Goal: Information Seeking & Learning: Learn about a topic

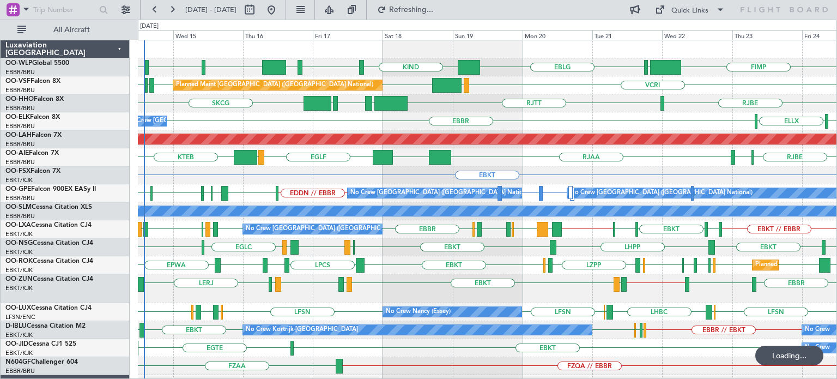
click at [492, 84] on div "Planned Maint [GEOGRAPHIC_DATA] ([GEOGRAPHIC_DATA] National) VCRI [GEOGRAPHIC_D…" at bounding box center [487, 85] width 698 height 18
click at [398, 179] on div "EBKT Planned Maint [GEOGRAPHIC_DATA]-[GEOGRAPHIC_DATA]" at bounding box center [487, 175] width 698 height 18
click at [567, 105] on div "RJBE [GEOGRAPHIC_DATA] LROP [GEOGRAPHIC_DATA] EGGD SKCG" at bounding box center [487, 103] width 698 height 18
click at [506, 162] on div "RJBE RJOB RJAA UZSS [GEOGRAPHIC_DATA] LOWS KTEB Planned Maint [GEOGRAPHIC_DATA]…" at bounding box center [487, 157] width 698 height 18
click at [622, 101] on div "RJBE [GEOGRAPHIC_DATA] LROP [GEOGRAPHIC_DATA] EGGD SKCG" at bounding box center [487, 103] width 698 height 18
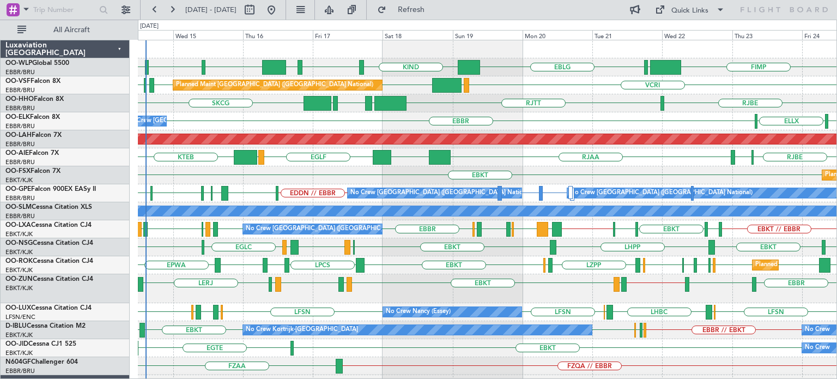
click at [302, 293] on div "EBKT LFMD EBKT [PERSON_NAME] LERJ EBOS [GEOGRAPHIC_DATA] EDDM EBKT // EBBR LEGE" at bounding box center [487, 288] width 698 height 29
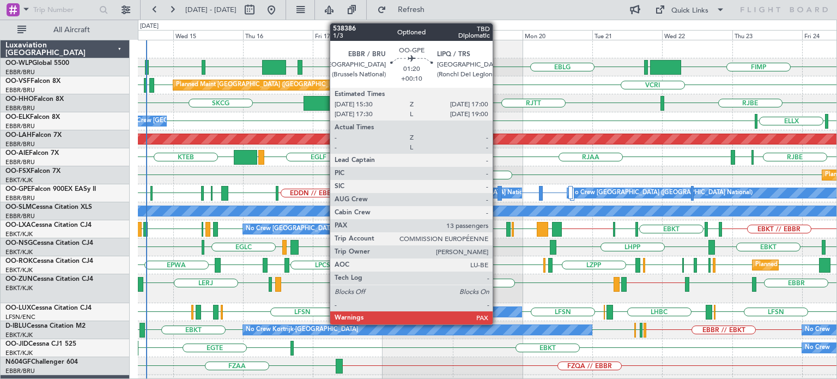
click at [497, 191] on div at bounding box center [499, 193] width 5 height 15
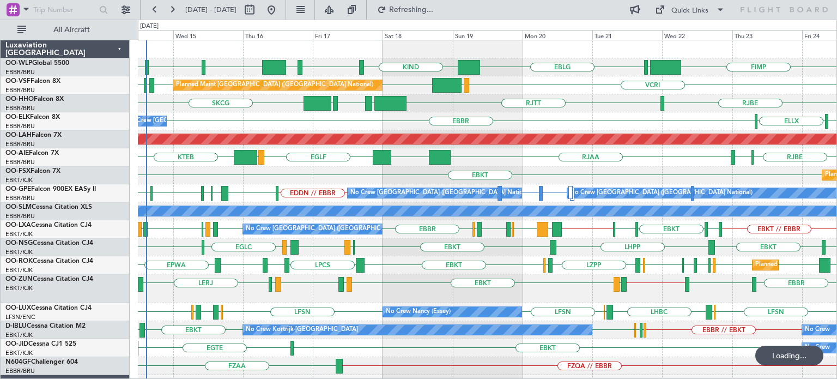
click at [518, 74] on div "EBLG KIND KTEB KIND EBLG LIML LIRN FIMP LIML" at bounding box center [487, 67] width 698 height 18
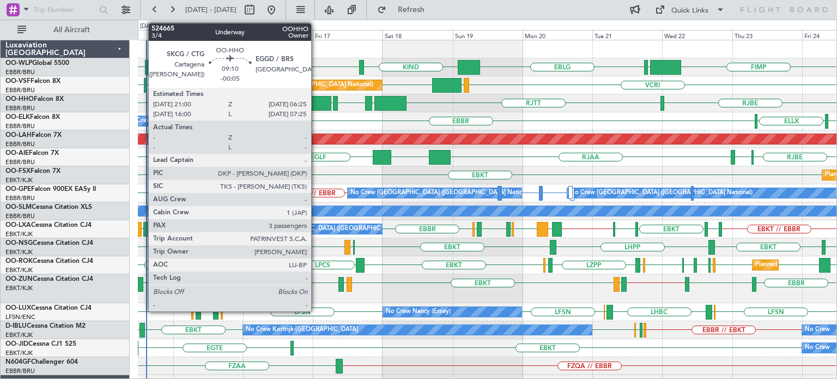
click at [316, 102] on div at bounding box center [317, 103] width 28 height 15
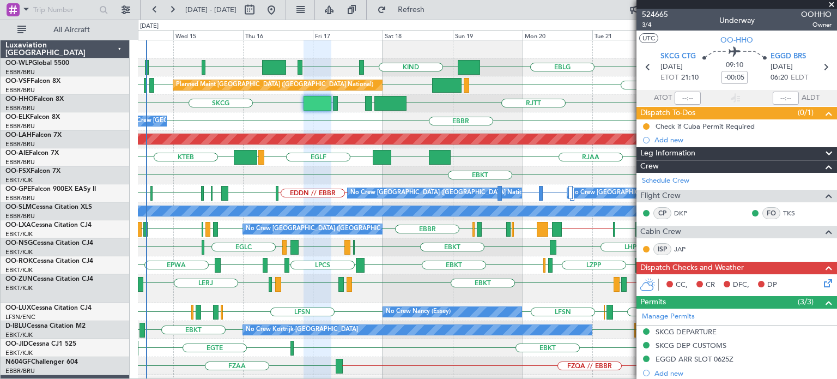
click at [831, 3] on span at bounding box center [831, 5] width 11 height 10
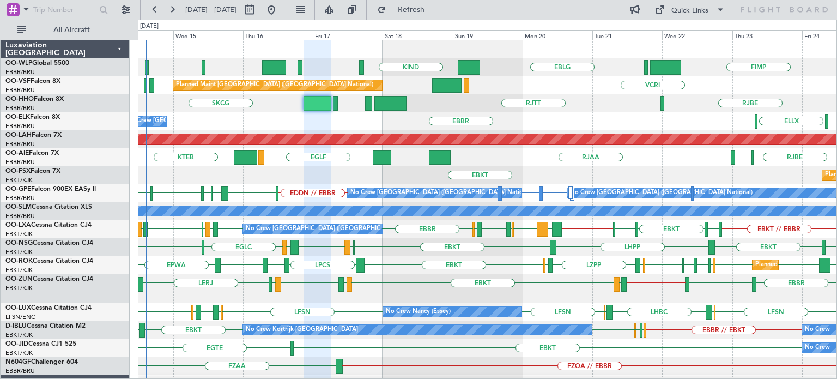
type input "0"
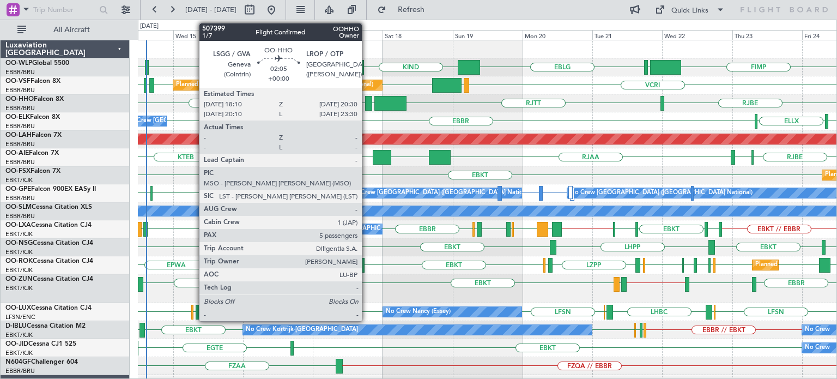
click at [367, 102] on div at bounding box center [368, 103] width 7 height 15
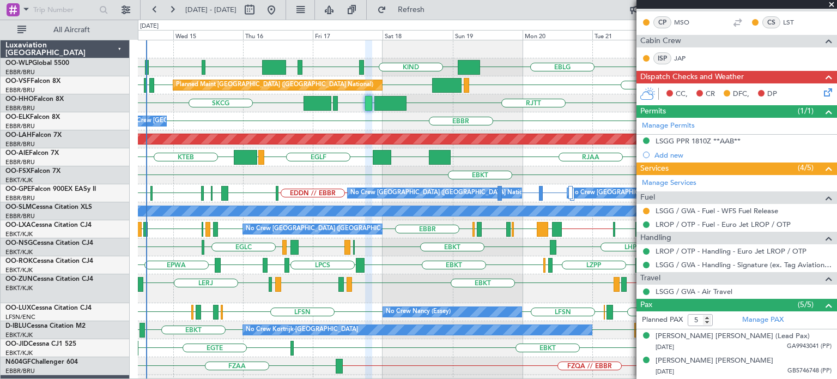
scroll to position [289, 0]
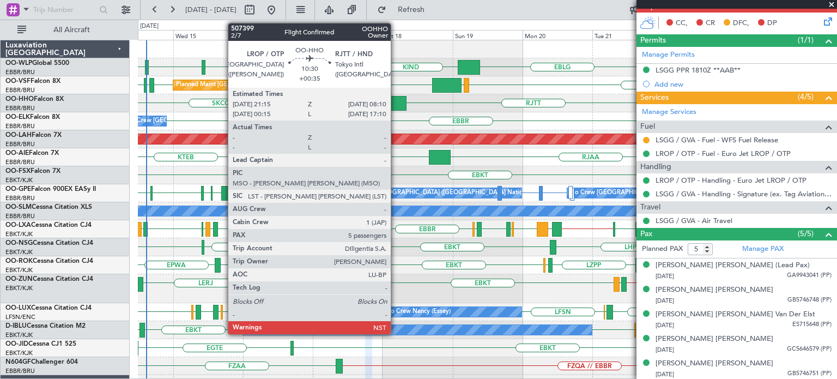
click at [396, 104] on div at bounding box center [390, 103] width 32 height 15
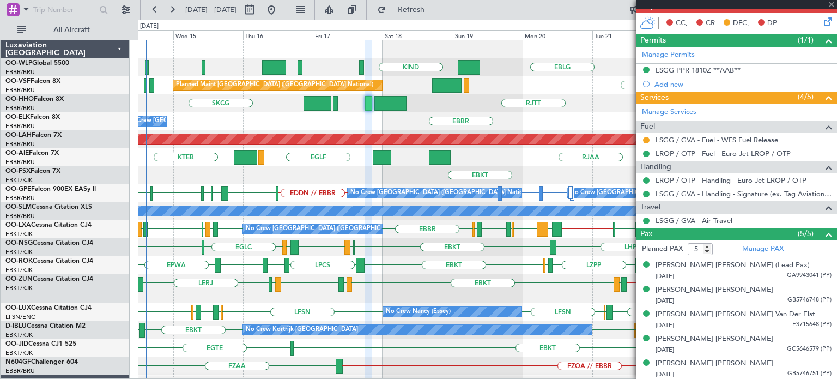
type input "+00:35"
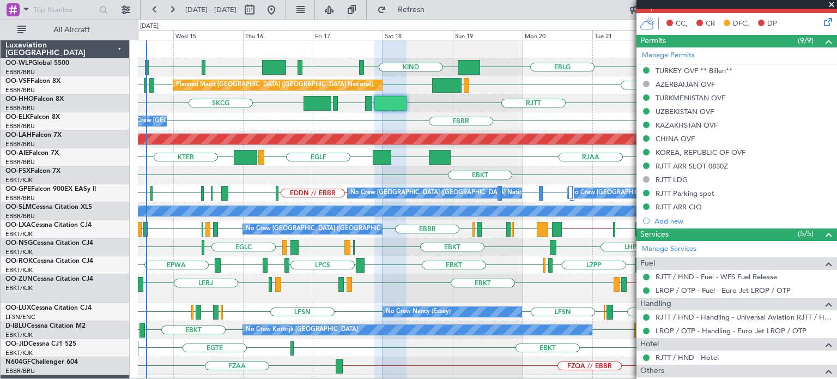
scroll to position [57, 0]
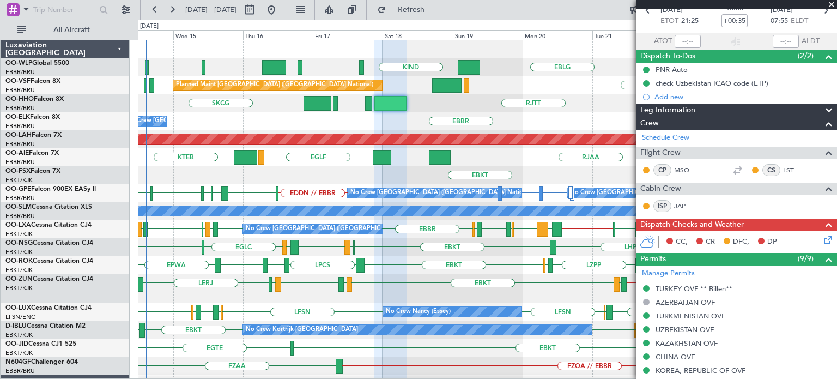
click at [830, 1] on span at bounding box center [831, 5] width 11 height 10
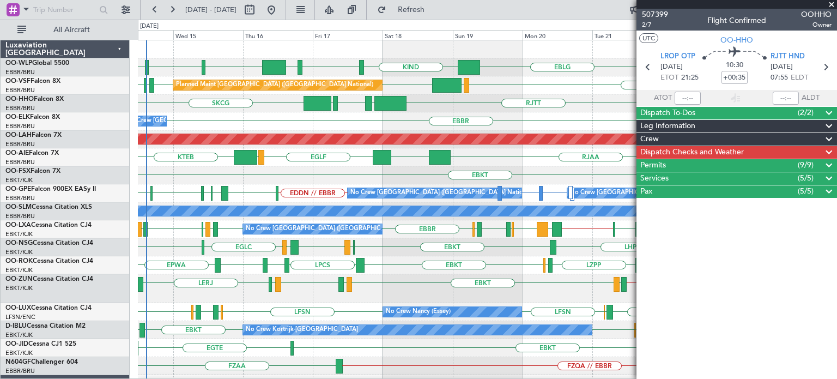
scroll to position [0, 0]
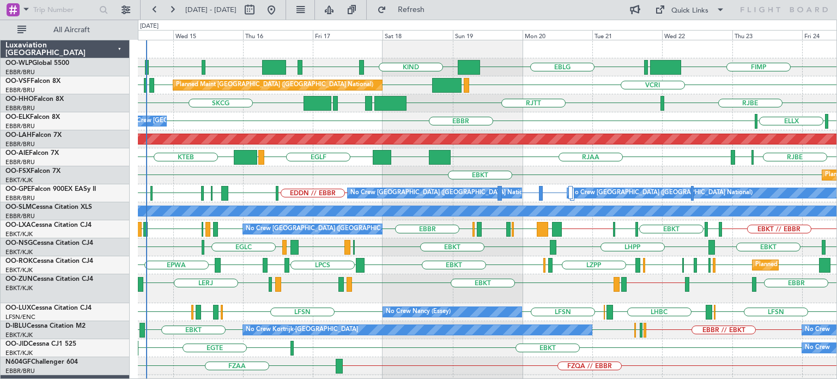
click at [601, 112] on div "EBBR [GEOGRAPHIC_DATA] ELLX No Crew [GEOGRAPHIC_DATA] (Brussels National)" at bounding box center [487, 121] width 698 height 18
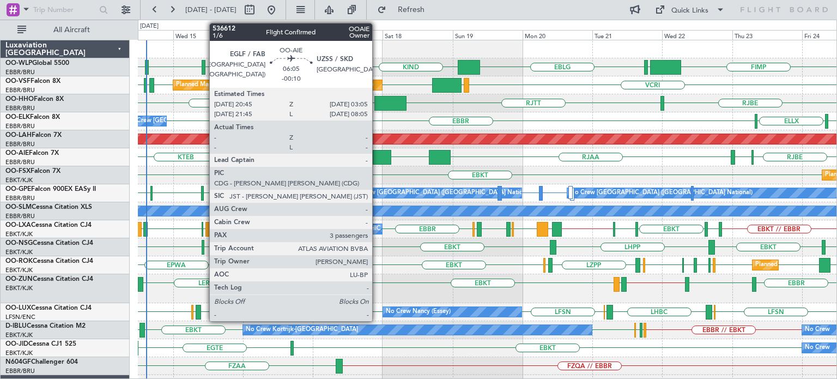
click at [377, 151] on div at bounding box center [382, 157] width 19 height 15
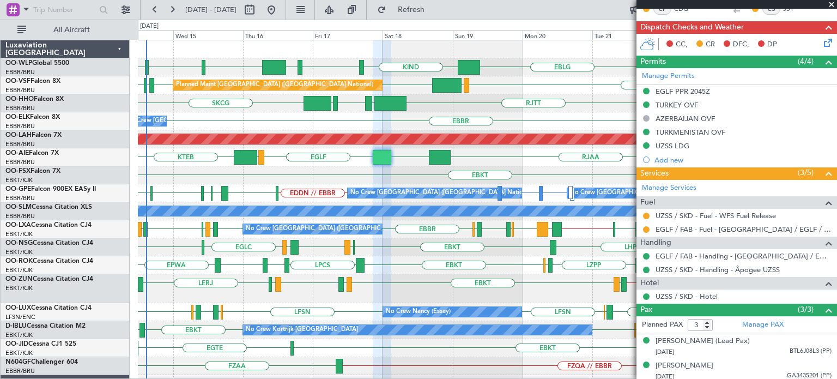
scroll to position [255, 0]
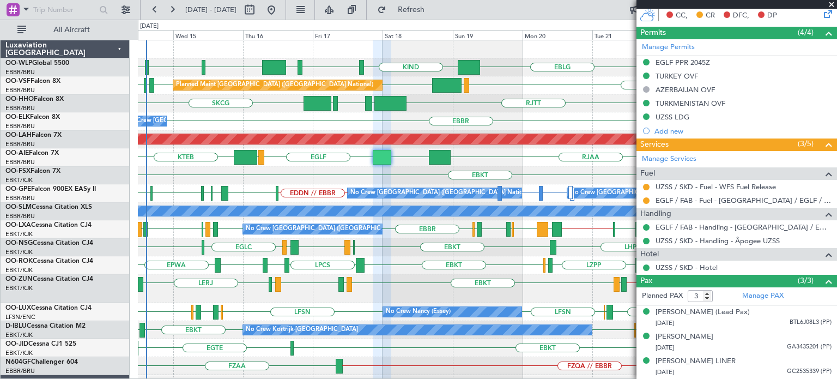
click at [829, 4] on span at bounding box center [831, 5] width 11 height 10
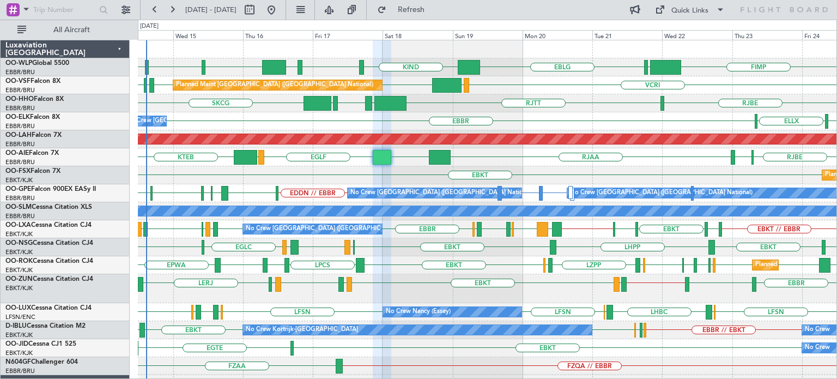
type input "0"
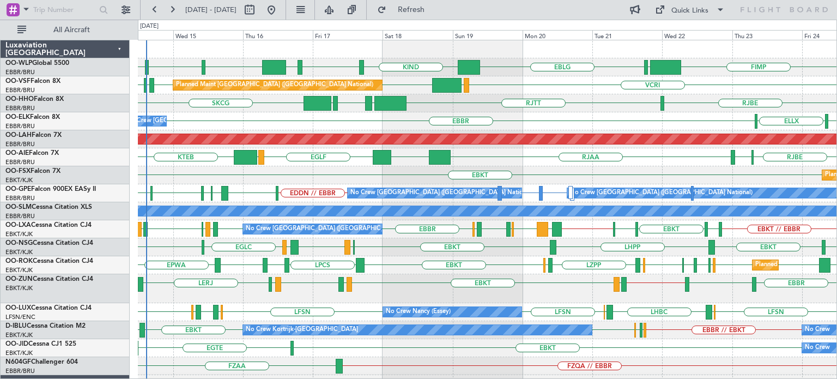
scroll to position [0, 0]
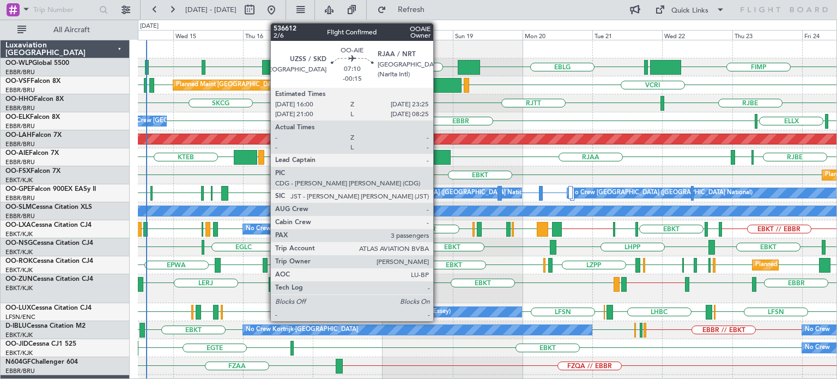
click at [438, 152] on div at bounding box center [440, 157] width 22 height 15
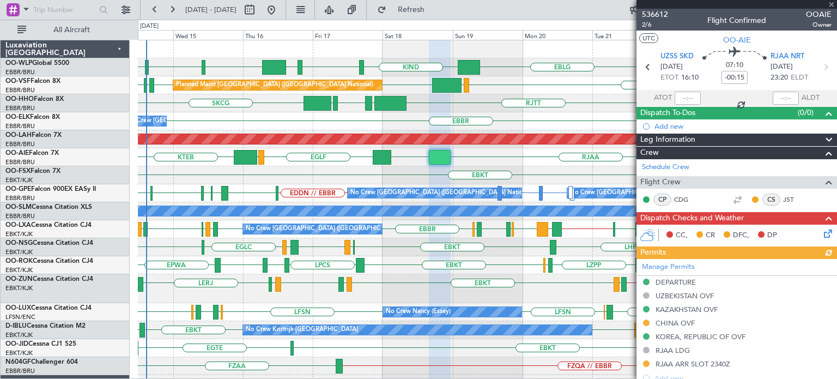
scroll to position [163, 0]
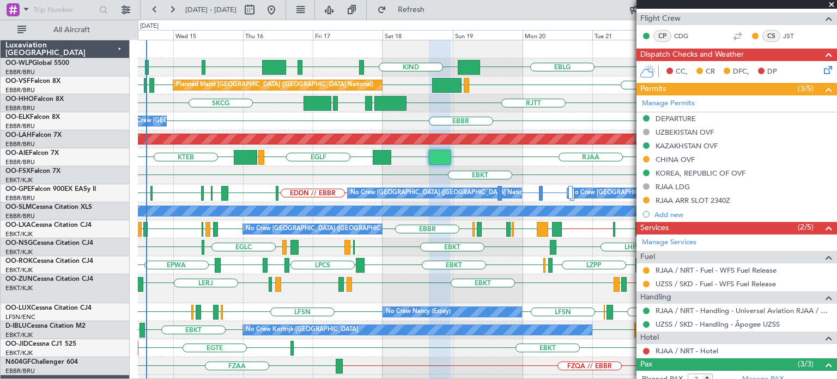
click at [833, 2] on span at bounding box center [831, 5] width 11 height 10
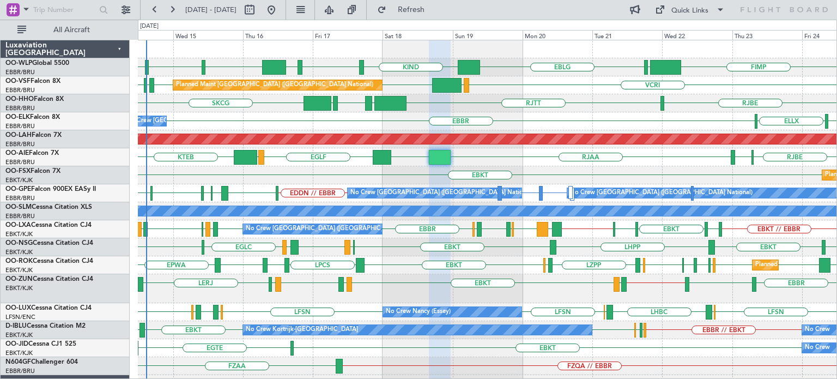
type input "0"
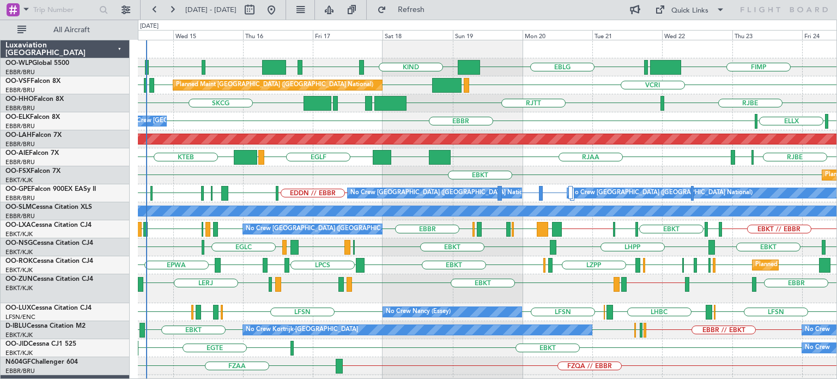
scroll to position [0, 0]
click at [521, 153] on div "LOWS KTEB [GEOGRAPHIC_DATA] RJOB RJAA UZSS [GEOGRAPHIC_DATA] Planned Maint [GEO…" at bounding box center [487, 157] width 698 height 18
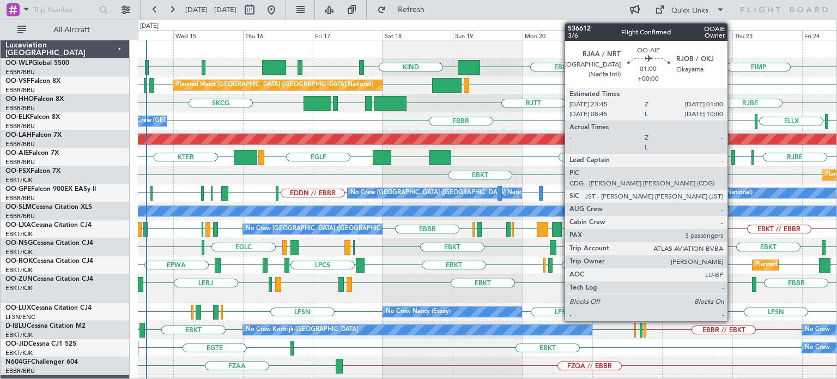
click at [732, 155] on div at bounding box center [733, 157] width 4 height 15
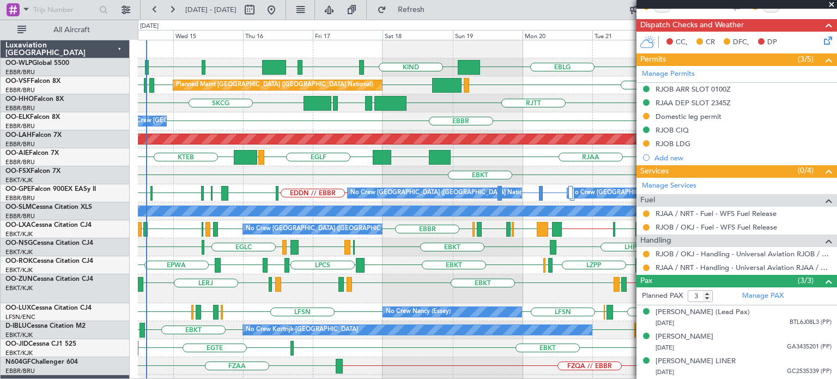
scroll to position [106, 0]
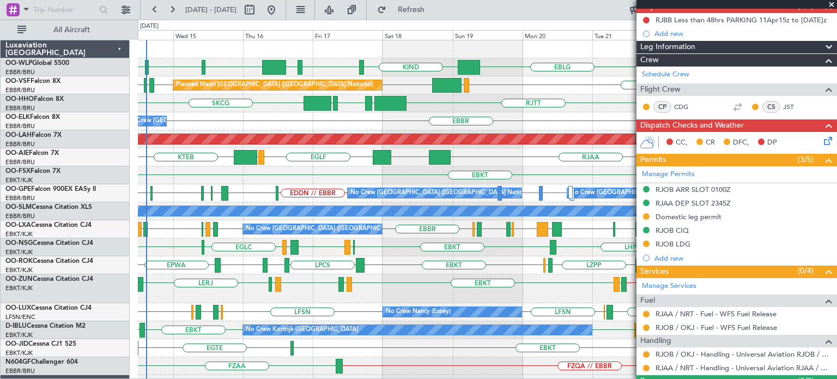
click at [832, 5] on span at bounding box center [831, 5] width 11 height 10
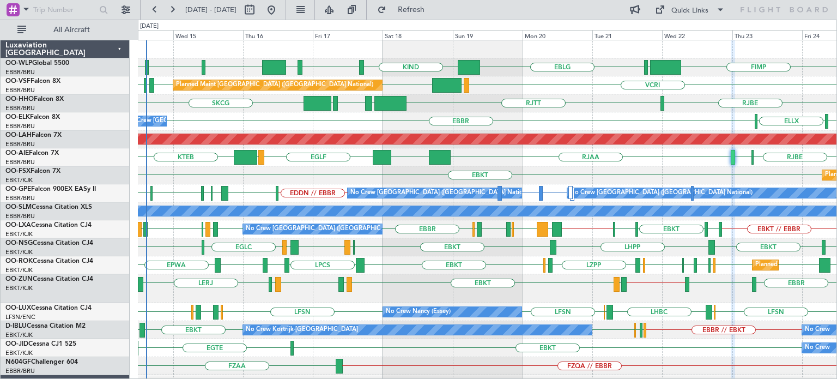
type input "0"
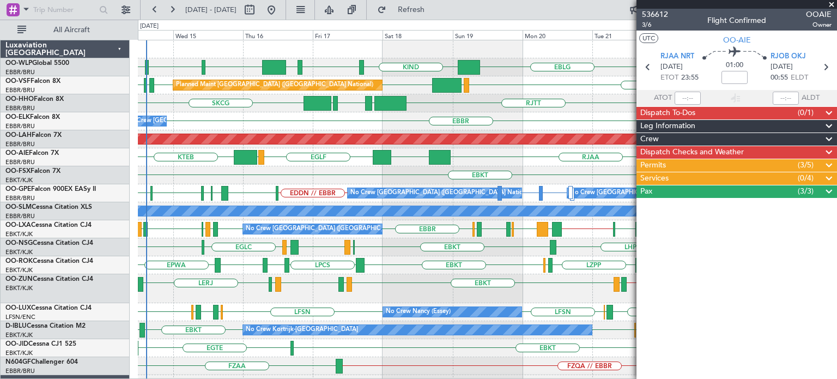
scroll to position [0, 0]
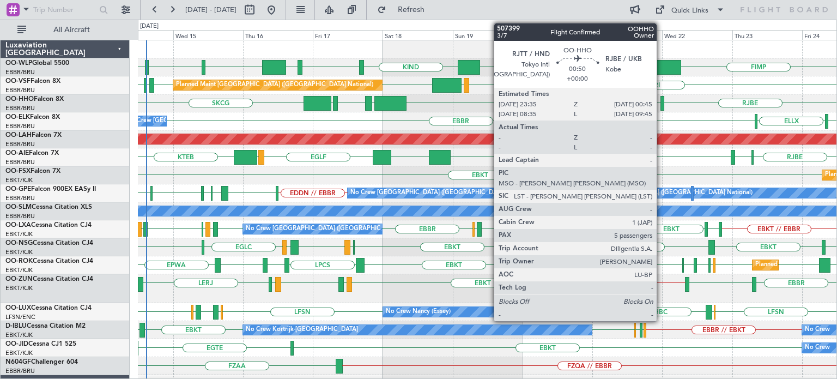
click at [661, 102] on div at bounding box center [662, 103] width 4 height 15
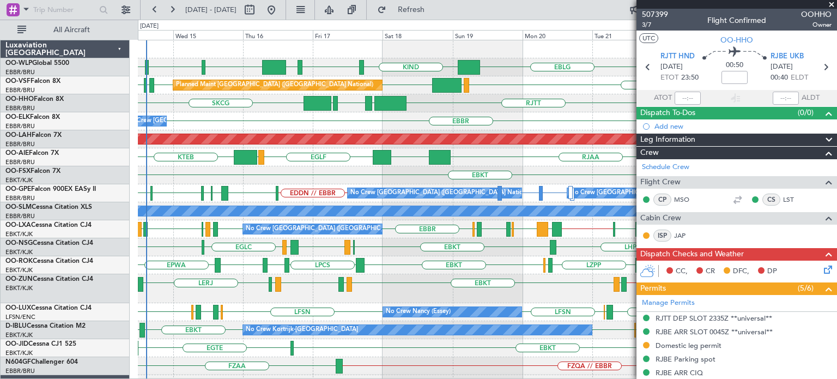
click at [584, 79] on div "EBBR LIRP LFMN VCRI VRMU [GEOGRAPHIC_DATA] Planned Maint [GEOGRAPHIC_DATA] ([GE…" at bounding box center [487, 85] width 698 height 18
click at [832, 5] on span at bounding box center [831, 5] width 11 height 10
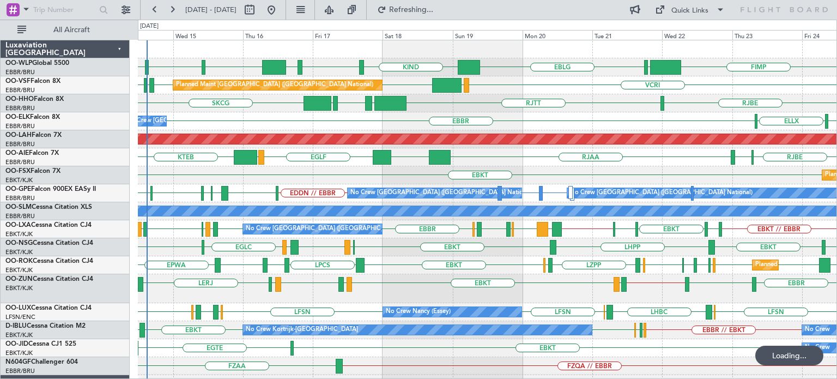
click at [549, 76] on div "VCRI VRMU [GEOGRAPHIC_DATA] [GEOGRAPHIC_DATA] LIRP LFMN Planned Maint [GEOGRAPH…" at bounding box center [487, 85] width 698 height 18
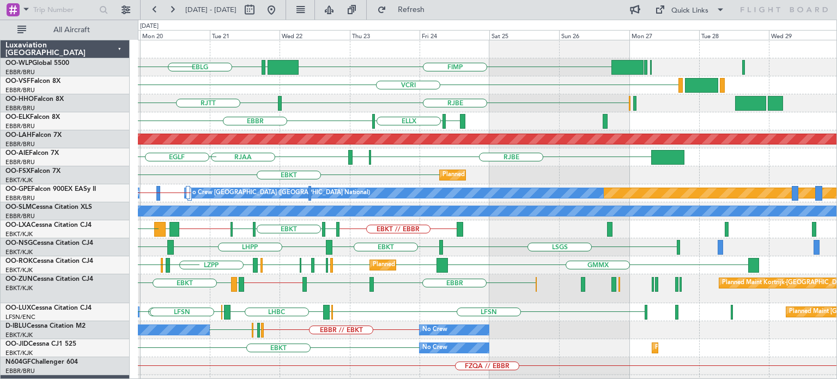
click at [399, 322] on div "EBLG FIMP LIML KIND KTEB VCRI VRMU [GEOGRAPHIC_DATA] Planned Maint [GEOGRAPHIC_…" at bounding box center [487, 378] width 698 height 676
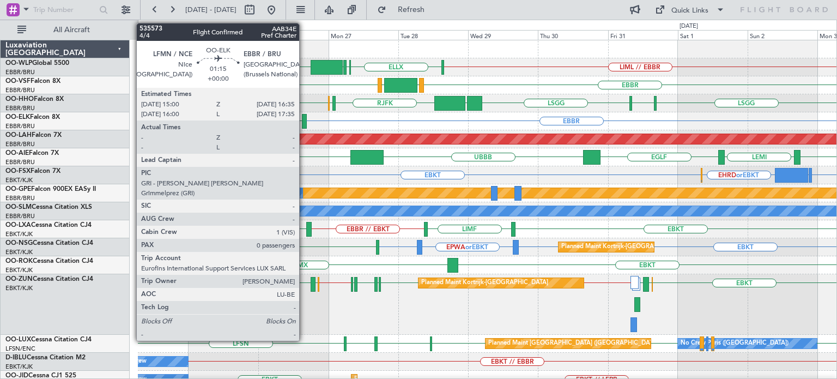
click at [304, 119] on div at bounding box center [304, 121] width 5 height 15
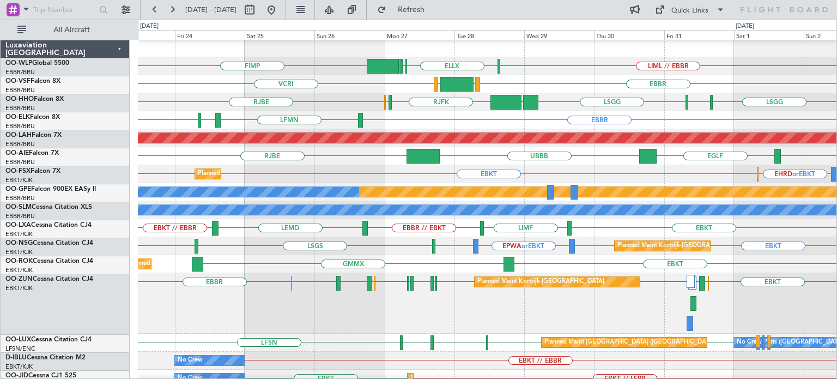
scroll to position [1, 0]
click at [572, 90] on div "EBBR VCRI LEGE VRMM" at bounding box center [487, 84] width 698 height 18
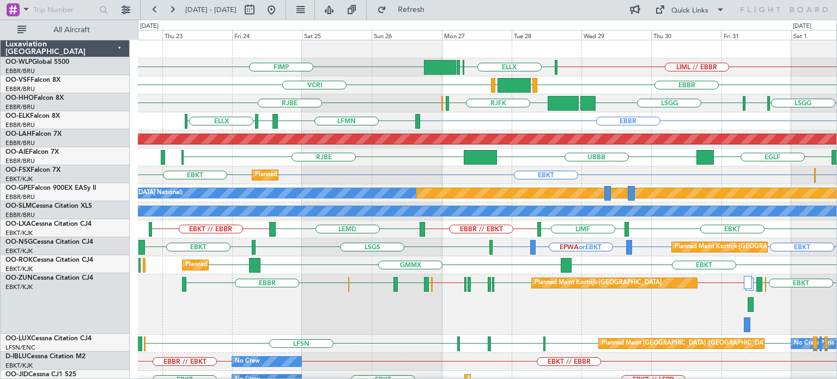
scroll to position [0, 0]
click at [384, 76] on div "LIML // EBBR FIMP ELLX EBLG LIML [GEOGRAPHIC_DATA] VCRI LEGE VRMM [GEOGRAPHIC_D…" at bounding box center [487, 385] width 698 height 690
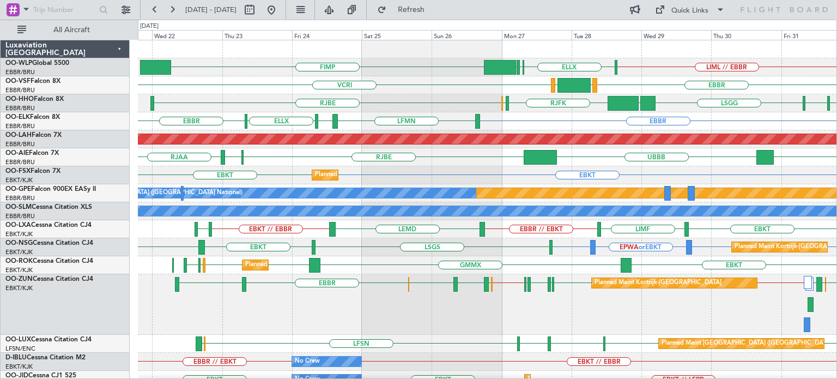
click at [424, 60] on div "LIML // EBBR FIMP ELLX EBLG LIML [GEOGRAPHIC_DATA] VCRI LEGE VRMM [GEOGRAPHIC_D…" at bounding box center [487, 376] width 698 height 672
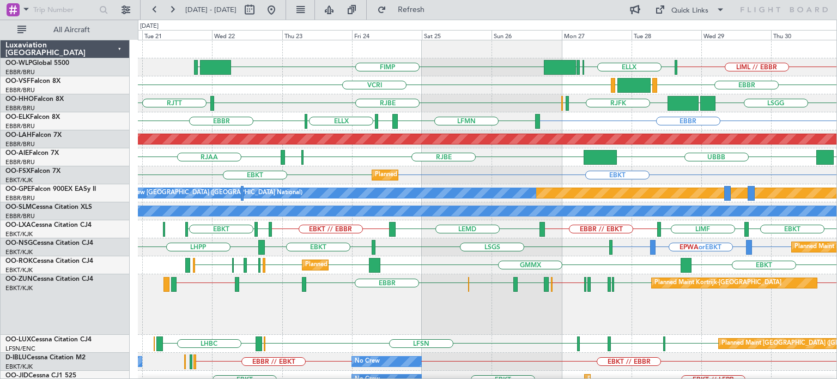
click at [462, 65] on div "LIML // EBBR FIMP LIML ELLX EBLG LIML" at bounding box center [487, 67] width 698 height 18
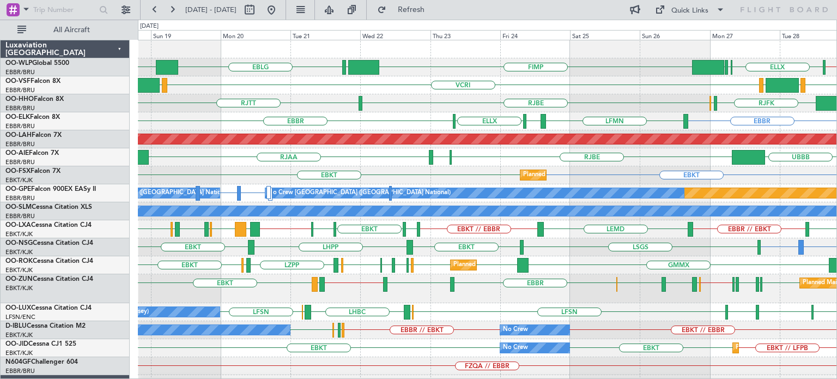
click at [451, 49] on div at bounding box center [487, 49] width 698 height 18
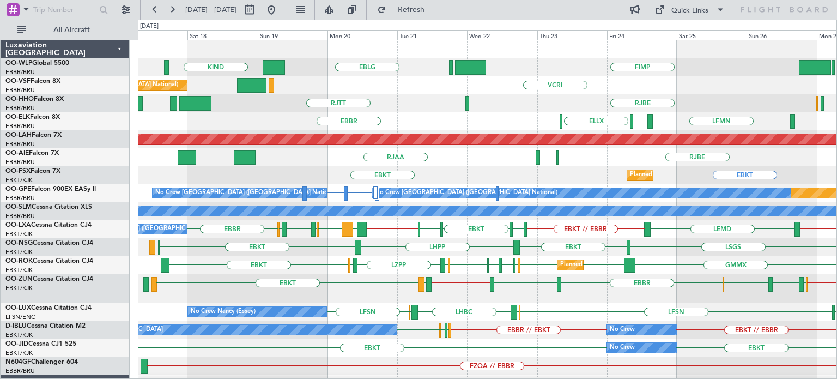
click at [408, 104] on div "RJBE [GEOGRAPHIC_DATA] RJFK RJOB" at bounding box center [487, 103] width 698 height 18
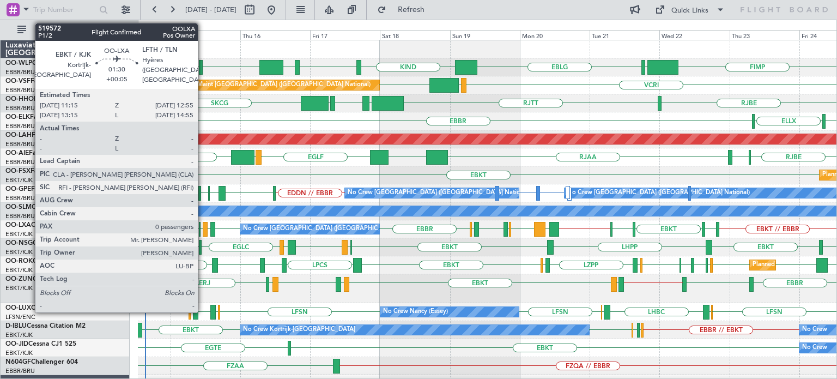
click at [203, 224] on div at bounding box center [205, 229] width 5 height 15
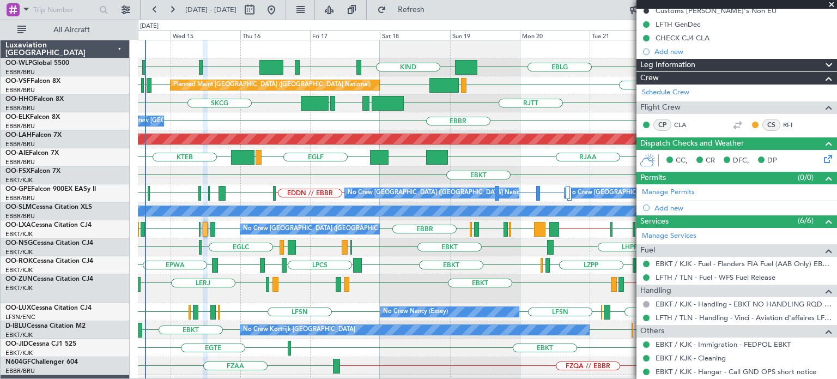
scroll to position [144, 0]
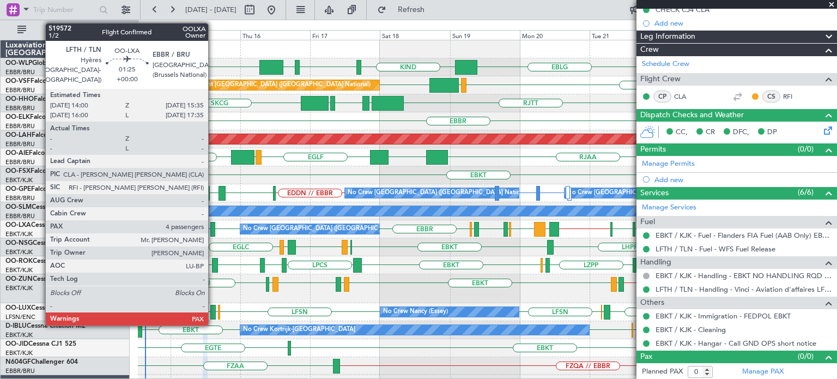
click at [213, 226] on div at bounding box center [212, 229] width 5 height 15
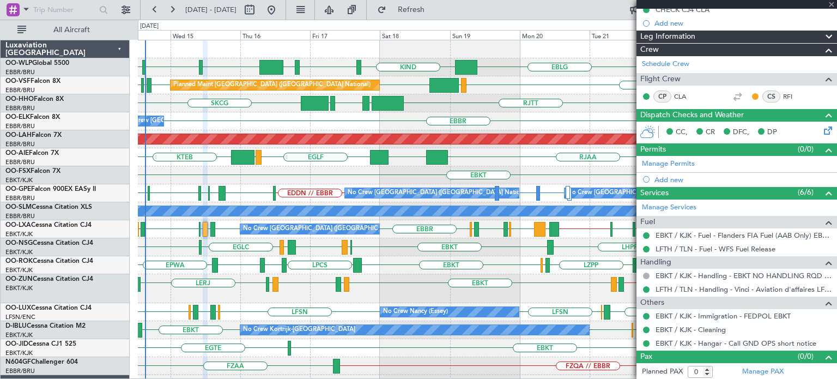
type input "4"
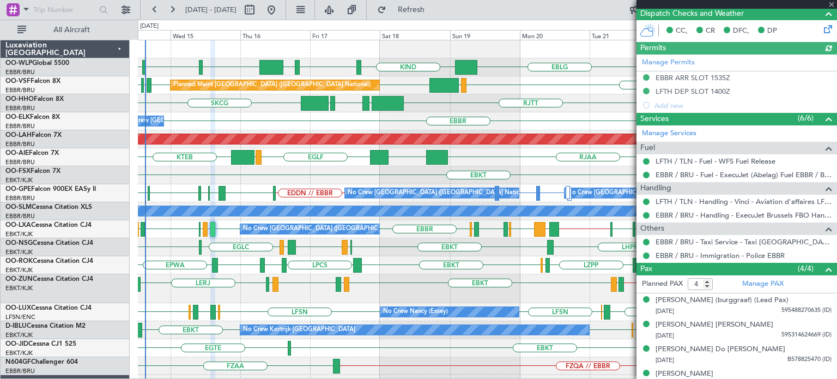
scroll to position [239, 0]
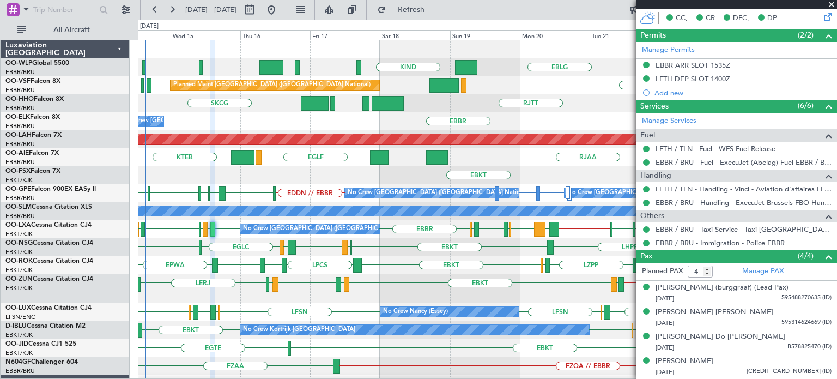
click at [829, 3] on span at bounding box center [831, 5] width 11 height 10
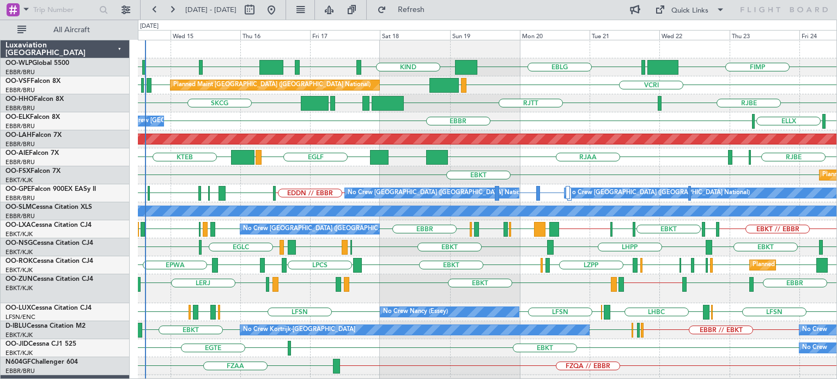
click at [383, 274] on div "EBBR EDDM EBKT // EBBR LEGE EBKT LFMD EBKT [PERSON_NAME] LERJ" at bounding box center [487, 288] width 698 height 29
click at [678, 9] on div "Quick Links" at bounding box center [689, 10] width 37 height 11
click at [682, 34] on button "Trip Builder" at bounding box center [690, 36] width 82 height 26
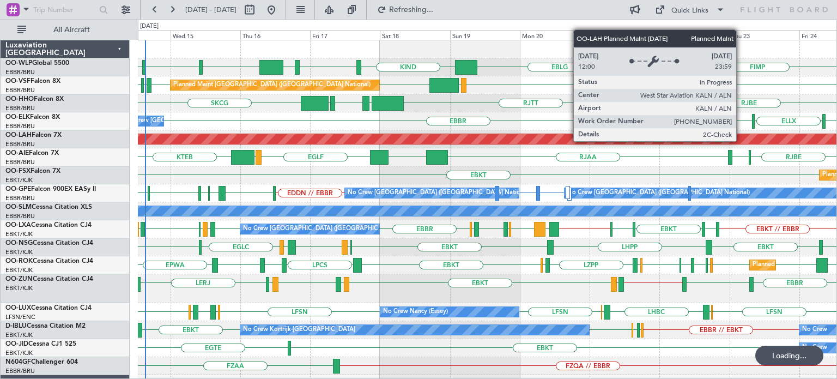
click at [318, 124] on div "FIMP LIML EBLG KIND KTEB KIND EBLG LIML LIRN VCRI VRMU [GEOGRAPHIC_DATA] [GEOGR…" at bounding box center [487, 378] width 698 height 676
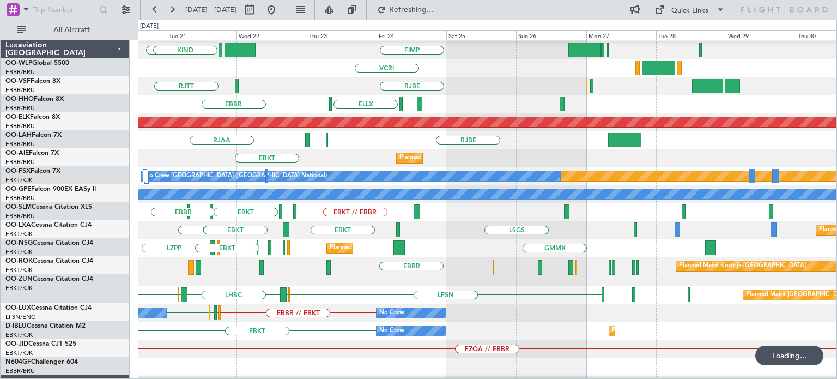
click at [436, 231] on div "FIMP LIML EBLG KIND VCRI VRMU [GEOGRAPHIC_DATA] [GEOGRAPHIC_DATA] [GEOGRAPHIC_D…" at bounding box center [487, 361] width 698 height 676
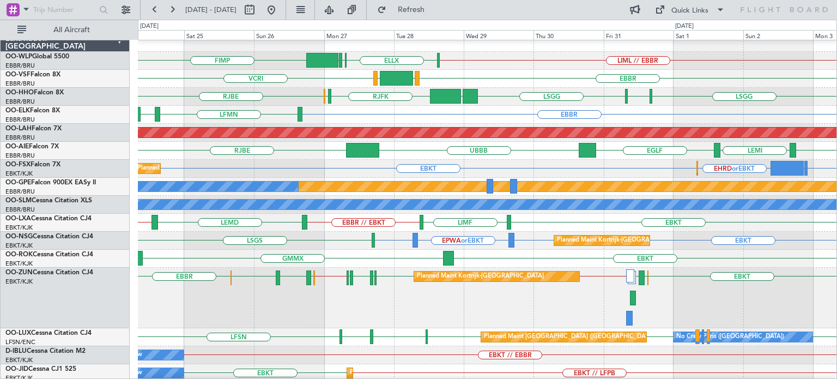
scroll to position [4, 0]
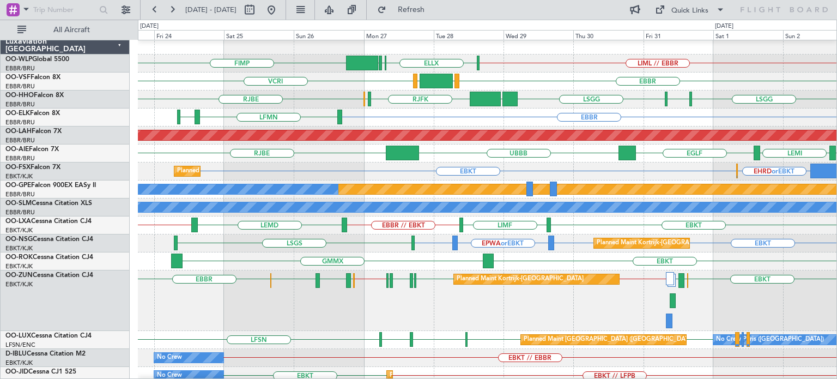
click at [560, 156] on div "EGLF UBBB [GEOGRAPHIC_DATA] [GEOGRAPHIC_DATA] LEMI" at bounding box center [487, 153] width 698 height 18
click at [534, 258] on div "EBKT GMMX EBKT Planned Maint [GEOGRAPHIC_DATA]-[GEOGRAPHIC_DATA]" at bounding box center [487, 261] width 698 height 18
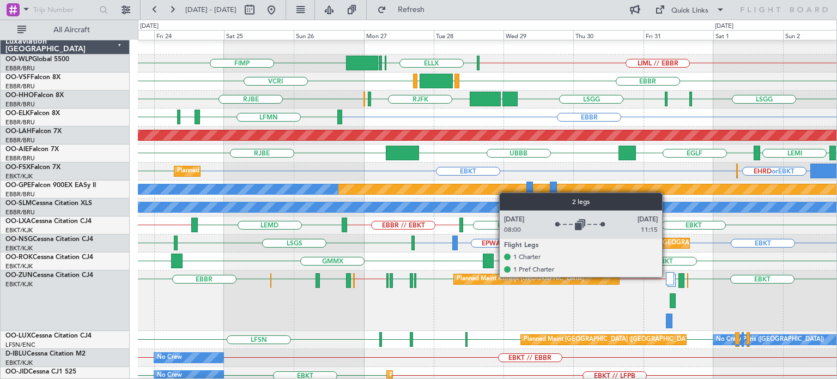
click at [667, 276] on div at bounding box center [670, 278] width 8 height 13
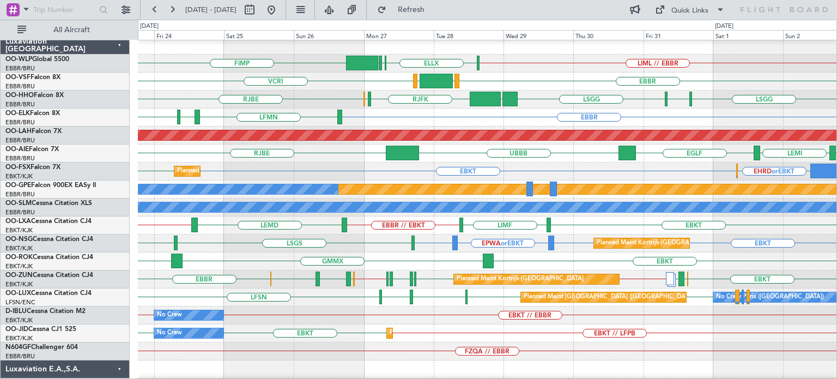
click at [567, 323] on div "EBKT // EBBR EBBR // EBKT No Crew" at bounding box center [487, 315] width 698 height 18
click at [448, 332] on div "EBKT EBKT // LFPB EBKT Planned Maint [GEOGRAPHIC_DATA]-[GEOGRAPHIC_DATA] No Crew" at bounding box center [487, 333] width 698 height 18
click at [440, 318] on div "EBKT // EBBR EBBR // EBKT No Crew" at bounding box center [487, 315] width 698 height 18
click at [434, 315] on div "EBKT // EBBR EBBR // EBKT No Crew" at bounding box center [487, 315] width 698 height 18
click at [74, 309] on link "D-IBLU Cessna Citation M2" at bounding box center [45, 311] width 80 height 7
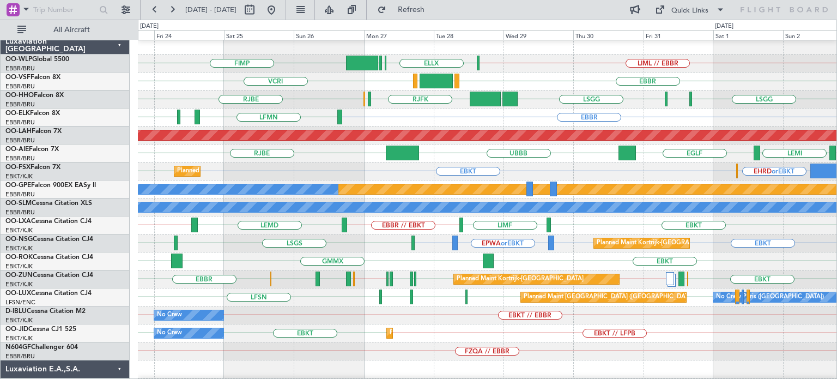
click at [370, 119] on div "EBBR LFMN [GEOGRAPHIC_DATA] ELLX" at bounding box center [487, 117] width 698 height 18
click at [434, 10] on span "Refresh" at bounding box center [411, 10] width 46 height 8
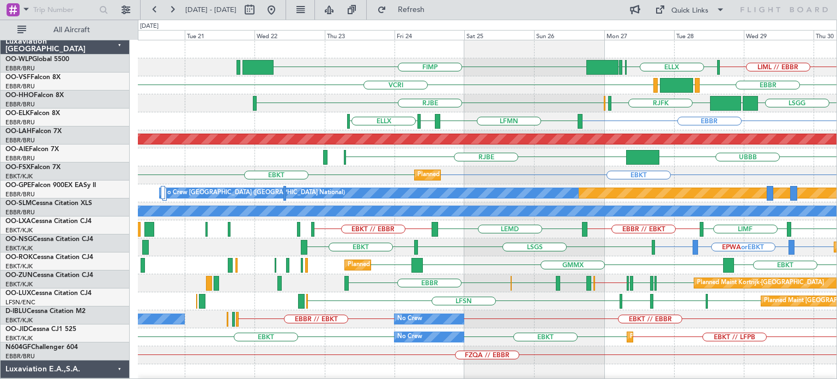
click at [567, 234] on div "EBKT LIMF EBBR // EBKT LEMD EBKT // EBBR No Crew [GEOGRAPHIC_DATA] (Brussels Na…" at bounding box center [487, 229] width 698 height 18
